Goal: Transaction & Acquisition: Purchase product/service

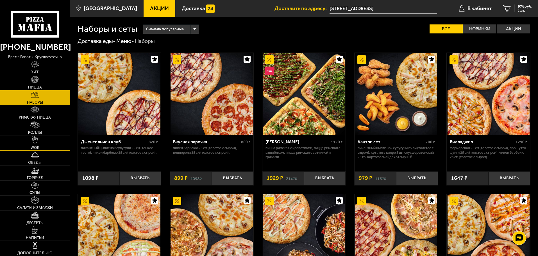
click at [36, 142] on img at bounding box center [35, 139] width 6 height 7
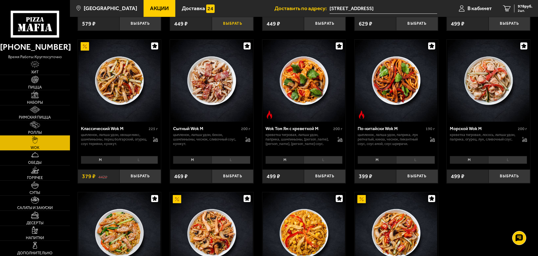
scroll to position [168, 0]
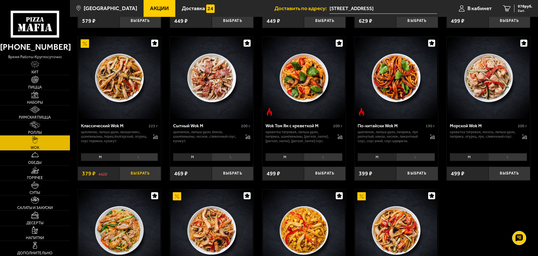
click at [140, 175] on button "Выбрать" at bounding box center [140, 173] width 42 height 14
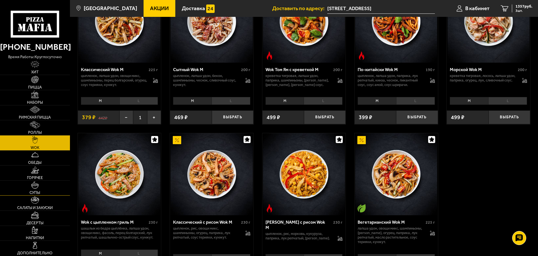
click at [42, 186] on link "Супы" at bounding box center [35, 187] width 70 height 15
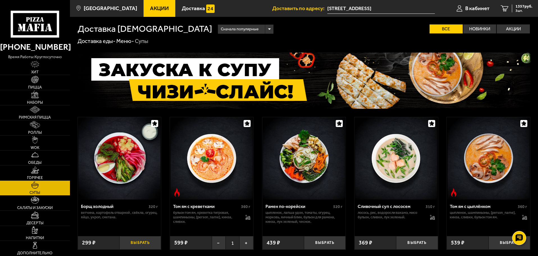
click at [140, 241] on button "Выбрать" at bounding box center [140, 243] width 42 height 14
click at [523, 5] on span "1611 руб." at bounding box center [523, 6] width 17 height 4
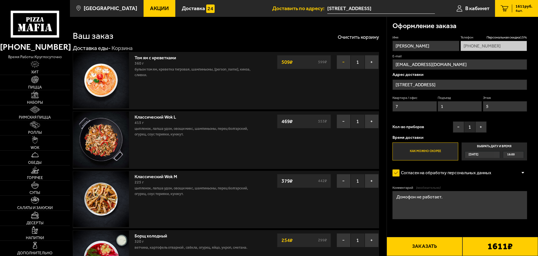
click at [340, 63] on button "−" at bounding box center [343, 62] width 14 height 14
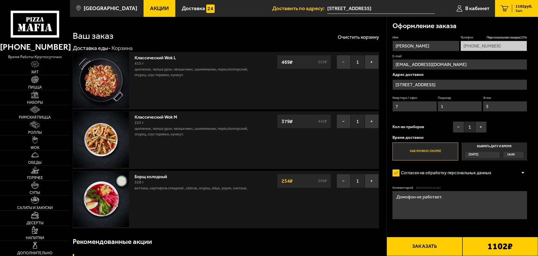
click at [342, 63] on button "−" at bounding box center [343, 62] width 14 height 14
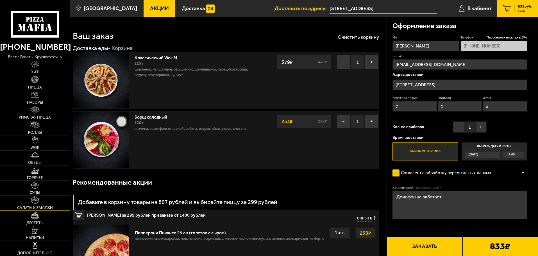
click at [37, 203] on img at bounding box center [35, 199] width 8 height 7
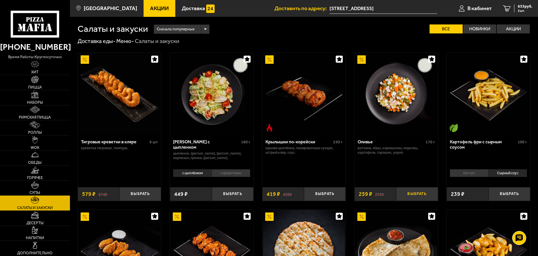
click at [416, 194] on button "Выбрать" at bounding box center [417, 194] width 42 height 14
click at [522, 5] on span "892 руб." at bounding box center [524, 6] width 15 height 4
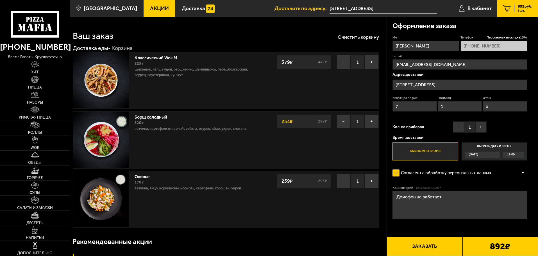
click at [427, 243] on button "Заказать" at bounding box center [424, 246] width 76 height 19
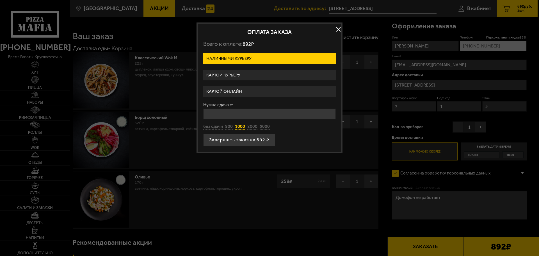
click at [236, 127] on button "1000" at bounding box center [240, 127] width 10 height 6
type input "1000"
click at [245, 140] on button "Завершить заказ на 892 ₽" at bounding box center [239, 140] width 72 height 12
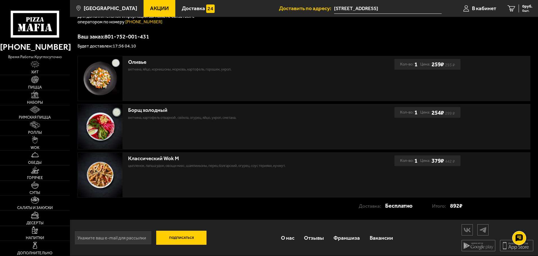
scroll to position [97, 0]
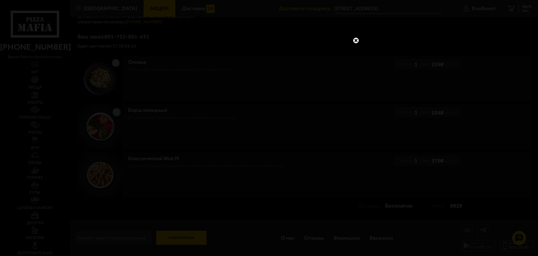
click at [357, 40] on link at bounding box center [355, 40] width 7 height 7
